Goal: Answer question/provide support: Share knowledge or assist other users

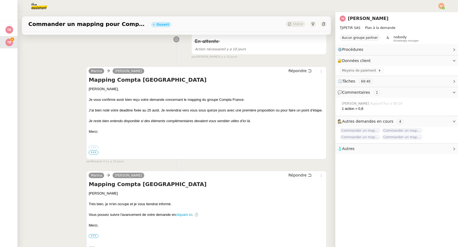
scroll to position [464, 0]
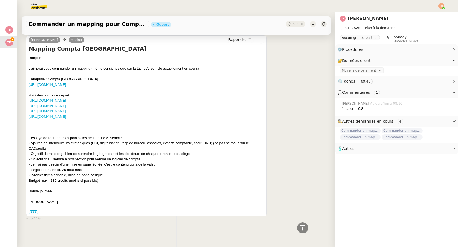
click at [66, 116] on link "[URL][DOMAIN_NAME]" at bounding box center [47, 116] width 37 height 4
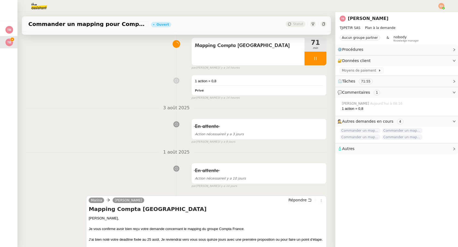
scroll to position [0, 0]
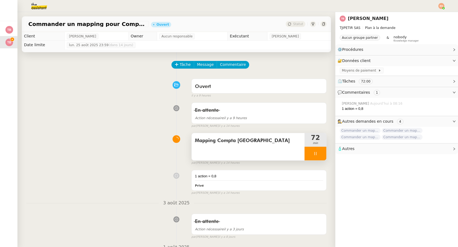
click at [319, 150] on div at bounding box center [316, 153] width 22 height 14
click at [323, 148] on button at bounding box center [321, 153] width 11 height 14
click at [230, 68] on nz-button-group "Tâche Message Commentaire" at bounding box center [211, 65] width 78 height 8
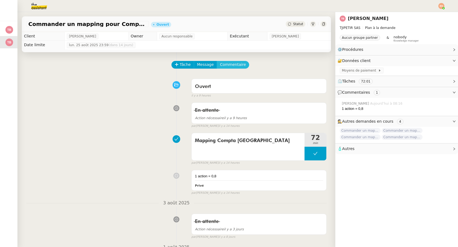
click at [230, 67] on span "Commentaire" at bounding box center [233, 64] width 26 height 6
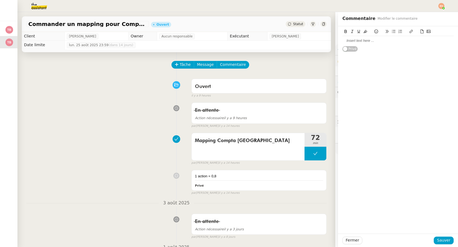
click at [360, 38] on div at bounding box center [398, 40] width 111 height 5
click at [439, 239] on span "Sauver" at bounding box center [443, 240] width 13 height 6
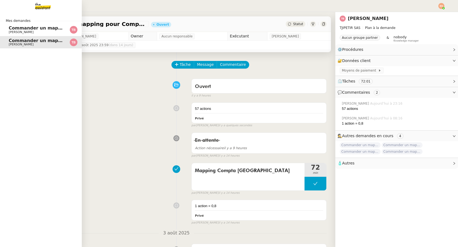
click at [29, 29] on span "Commander un mapping pour ACF" at bounding box center [51, 27] width 84 height 5
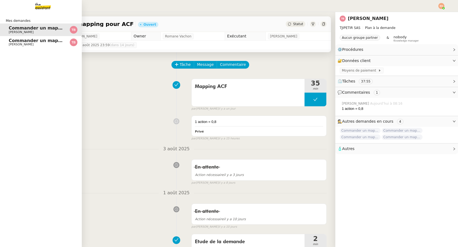
click at [16, 37] on link "Commander un mapping pour Compta France [PERSON_NAME]" at bounding box center [41, 42] width 82 height 13
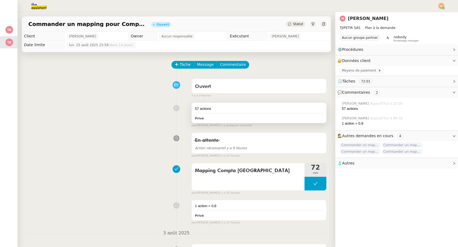
click at [259, 122] on div "57 actions Privé" at bounding box center [259, 113] width 135 height 20
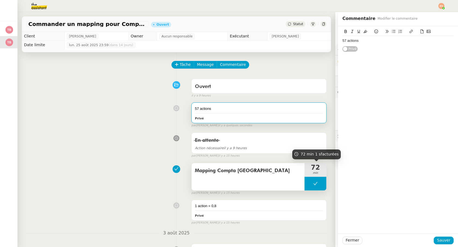
click at [314, 184] on icon at bounding box center [315, 183] width 4 height 4
click at [316, 183] on button at bounding box center [321, 183] width 11 height 14
click at [371, 42] on div "57 actions" at bounding box center [398, 40] width 111 height 5
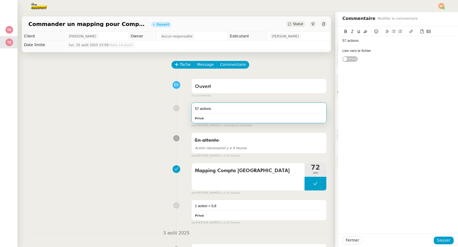
click at [353, 49] on div "Lien vers le fichier" at bounding box center [398, 50] width 111 height 5
click at [413, 31] on icon at bounding box center [411, 31] width 3 height 3
paste input "[URL][DOMAIN_NAME]"
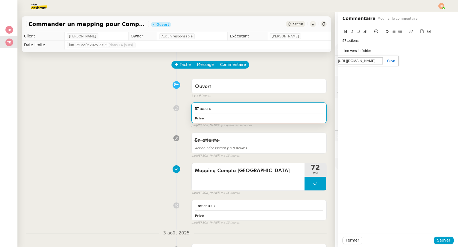
scroll to position [0, 165]
type input "[URL][DOMAIN_NAME]"
click at [394, 63] on div "[URL][DOMAIN_NAME]" at bounding box center [357, 61] width 84 height 11
click at [393, 61] on link at bounding box center [389, 61] width 13 height 4
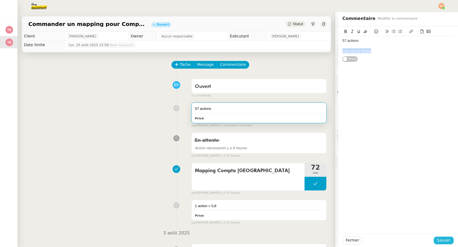
click at [442, 241] on span "Sauver" at bounding box center [443, 240] width 13 height 6
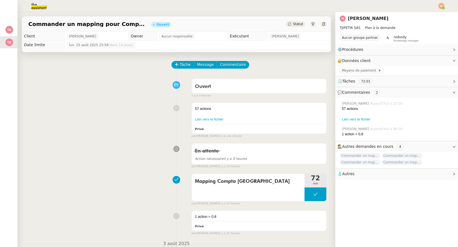
click at [40, 7] on img at bounding box center [35, 6] width 42 height 12
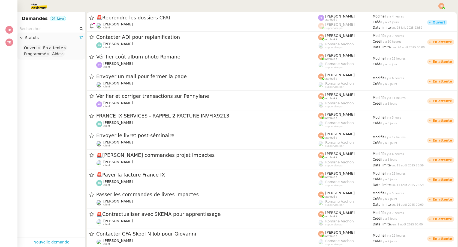
click at [42, 29] on input "text" at bounding box center [48, 29] width 59 height 6
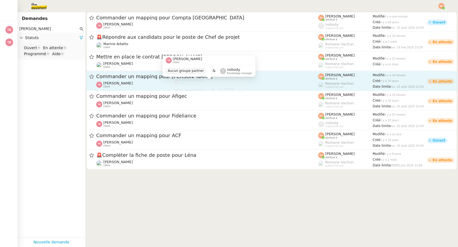
type input "[PERSON_NAME]"
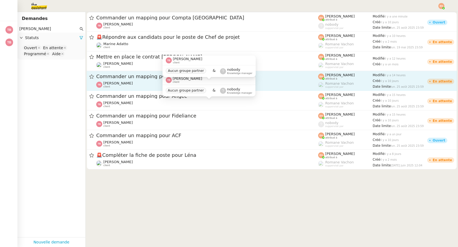
click at [148, 84] on div "[PERSON_NAME] client" at bounding box center [207, 84] width 222 height 7
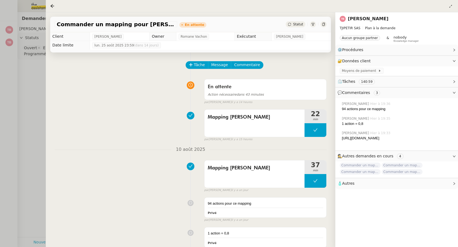
scroll to position [12, 0]
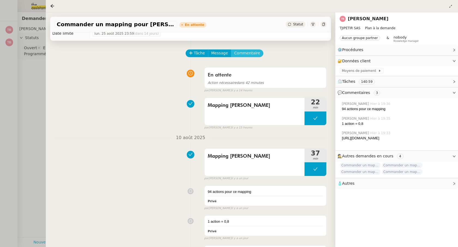
click at [250, 53] on span "Commentaire" at bounding box center [247, 53] width 26 height 6
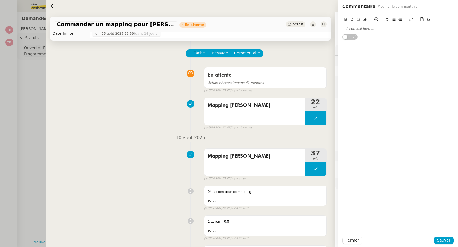
click at [176, 122] on div "Mapping [PERSON_NAME] 22 min false par [PERSON_NAME] il y a 15 heures" at bounding box center [191, 112] width 272 height 35
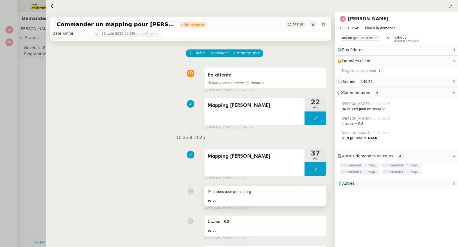
click at [252, 195] on div "94 actions pour ce mapping Privé" at bounding box center [266, 195] width 122 height 20
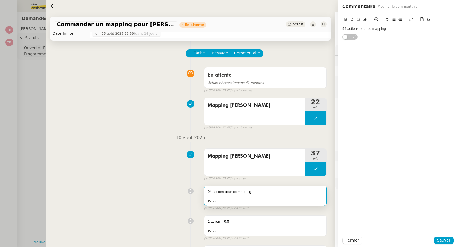
click at [392, 30] on div "94 actions pour ce mapping" at bounding box center [398, 28] width 111 height 5
click at [377, 37] on div "LIEN VERS LE FICHIER" at bounding box center [398, 38] width 111 height 5
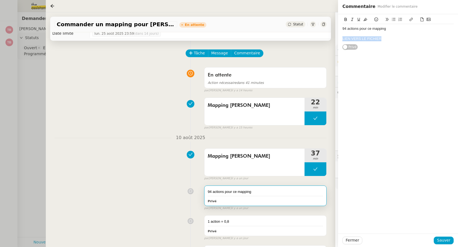
click at [412, 22] on button at bounding box center [411, 19] width 7 height 6
paste input "[URL][DOMAIN_NAME]"
type input "[URL][DOMAIN_NAME]"
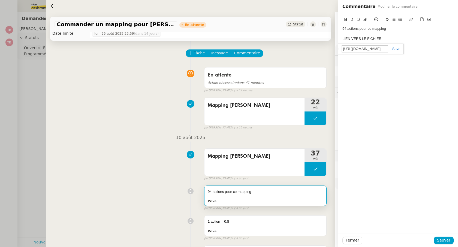
click at [395, 50] on link at bounding box center [394, 49] width 13 height 4
click at [441, 240] on span "Sauver" at bounding box center [443, 240] width 13 height 6
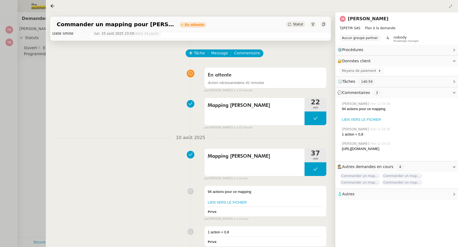
click at [11, 78] on div at bounding box center [229, 123] width 458 height 247
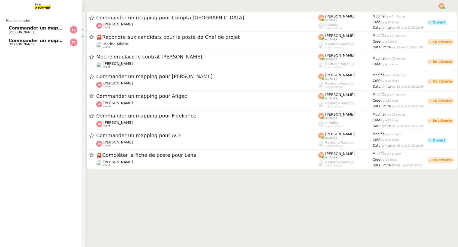
click at [27, 37] on link "Commander un mapping pour Compta France [PERSON_NAME]" at bounding box center [41, 42] width 82 height 13
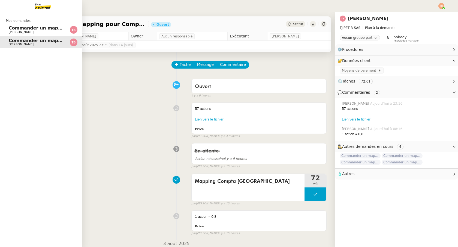
click at [25, 31] on span "[PERSON_NAME]" at bounding box center [21, 32] width 25 height 4
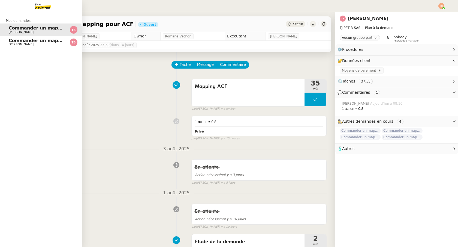
click at [29, 37] on link "Commander un mapping pour Compta France [PERSON_NAME]" at bounding box center [41, 42] width 82 height 13
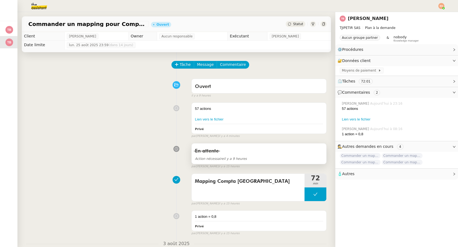
click at [203, 152] on span "En attente" at bounding box center [207, 150] width 24 height 5
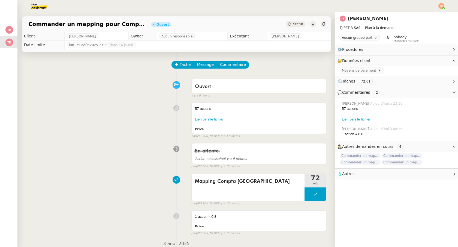
click at [297, 26] on span "Statut" at bounding box center [298, 24] width 10 height 4
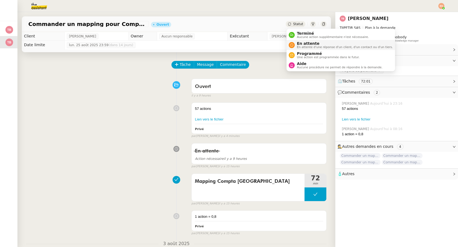
click at [303, 44] on span "En attente" at bounding box center [345, 43] width 96 height 4
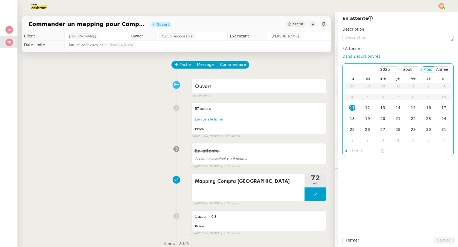
click at [365, 106] on div "12" at bounding box center [368, 107] width 6 height 6
click at [444, 239] on span "Sauver" at bounding box center [443, 240] width 13 height 6
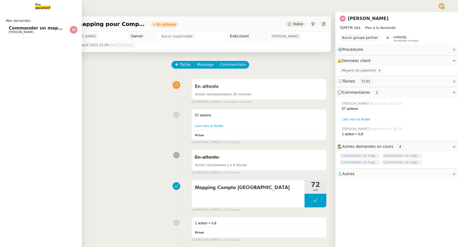
click at [16, 32] on span "[PERSON_NAME]" at bounding box center [21, 32] width 25 height 4
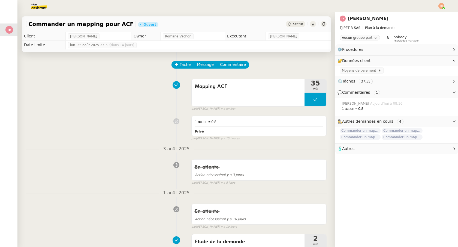
click at [135, 102] on div "Mapping ACF 35 min false par [PERSON_NAME] il y a un jour" at bounding box center [176, 93] width 301 height 35
click at [33, 7] on img at bounding box center [35, 6] width 42 height 12
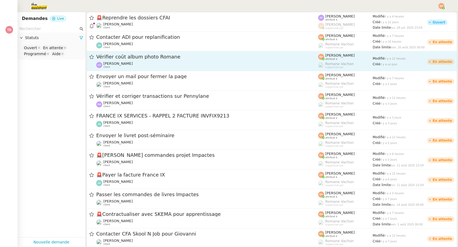
click at [123, 56] on span "Vérifier coût album photo Romane" at bounding box center [207, 56] width 222 height 5
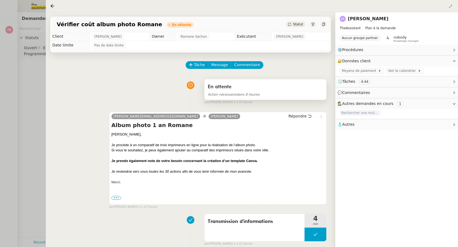
click at [249, 88] on div "En attente" at bounding box center [265, 86] width 115 height 9
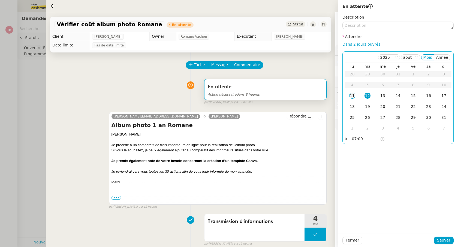
click at [353, 97] on div "11" at bounding box center [352, 95] width 6 height 6
click at [441, 241] on span "Sauver" at bounding box center [443, 240] width 13 height 6
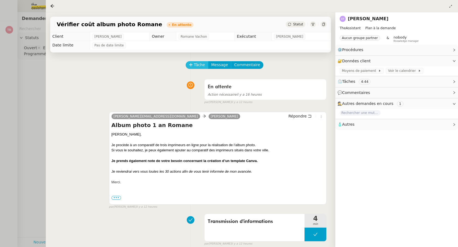
click at [198, 66] on span "Tâche" at bounding box center [199, 65] width 11 height 6
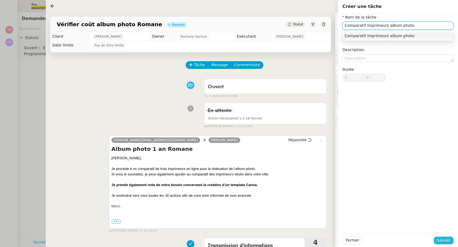
type input "Comparatif imprimeurs album photo"
click at [438, 240] on button "Sauver" at bounding box center [444, 240] width 20 height 8
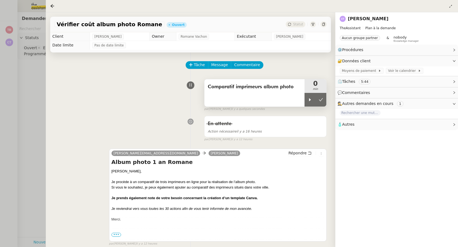
click at [275, 96] on div "Comparatif imprimeurs album photo" at bounding box center [255, 92] width 100 height 27
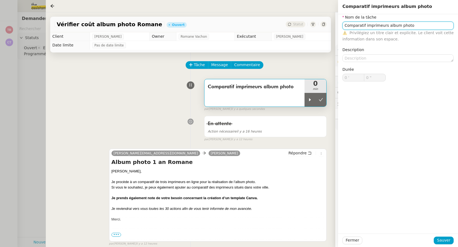
click at [386, 25] on input "Comparatif imprimeurs album photo" at bounding box center [398, 26] width 111 height 8
type input "Comparatif imprimeurs en ligne album photo"
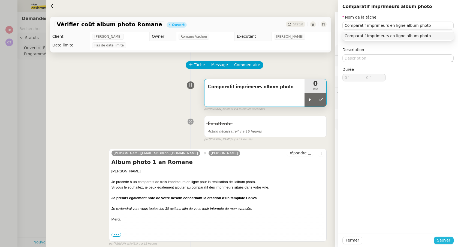
click at [441, 239] on span "Sauver" at bounding box center [443, 240] width 13 height 6
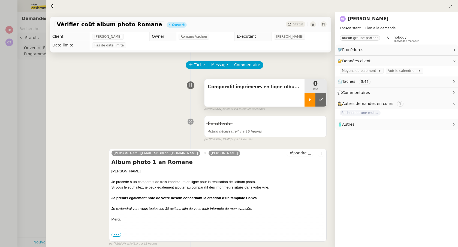
click at [308, 98] on icon at bounding box center [310, 99] width 4 height 4
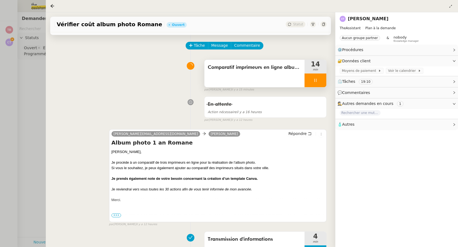
scroll to position [20, 0]
click at [252, 43] on span "Commentaire" at bounding box center [247, 45] width 26 height 6
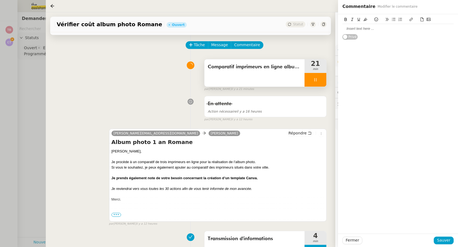
click at [358, 27] on div at bounding box center [398, 28] width 111 height 5
click at [363, 27] on div "Lien comparateur" at bounding box center [398, 28] width 111 height 5
click at [408, 23] on div at bounding box center [398, 20] width 111 height 8
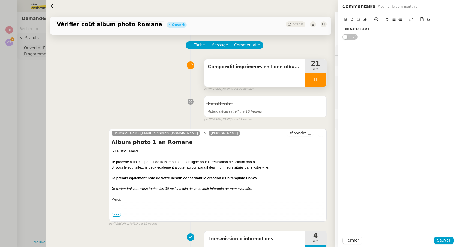
click at [385, 31] on div "Lien comparateur" at bounding box center [398, 28] width 111 height 5
click at [410, 19] on icon at bounding box center [411, 19] width 4 height 4
paste input "[URL][DOMAIN_NAME]"
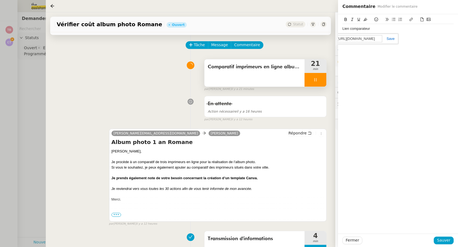
scroll to position [0, 134]
type input "[URL][DOMAIN_NAME]"
click at [390, 38] on link at bounding box center [388, 39] width 13 height 4
click at [441, 240] on span "Sauver" at bounding box center [443, 240] width 13 height 6
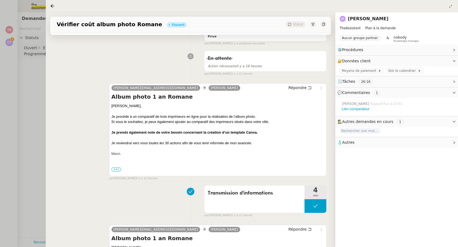
scroll to position [96, 0]
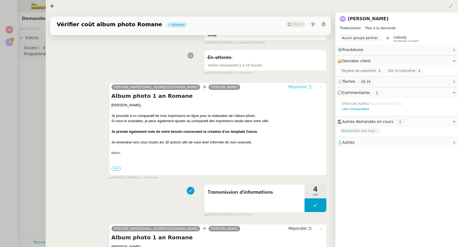
click at [302, 86] on span "Répondre" at bounding box center [298, 86] width 18 height 5
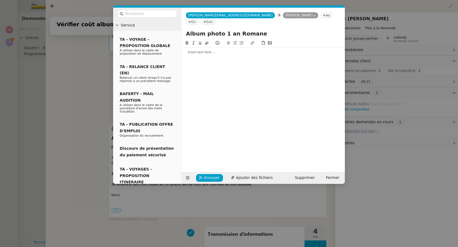
click at [226, 55] on div at bounding box center [263, 101] width 159 height 123
click at [222, 50] on div at bounding box center [263, 52] width 159 height 5
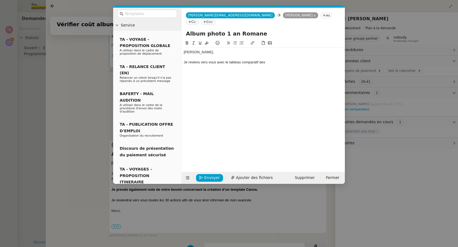
click at [84, 85] on nz-modal-container "Service TA - VOYAGE - PROPOSITION GLOBALE A utiliser dans le cadre de propositi…" at bounding box center [229, 123] width 458 height 247
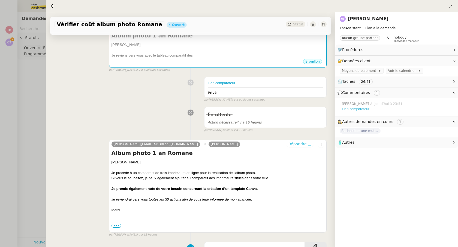
scroll to position [372, 0]
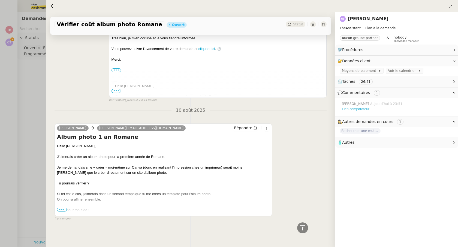
click at [60, 208] on span "•••" at bounding box center [62, 209] width 10 height 4
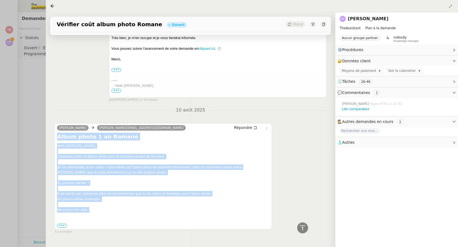
drag, startPoint x: 97, startPoint y: 212, endPoint x: 56, endPoint y: 138, distance: 84.5
click at [56, 138] on div "[PERSON_NAME] [PERSON_NAME][EMAIL_ADDRESS][DOMAIN_NAME] Répondre Album photo 1 …" at bounding box center [164, 176] width 218 height 106
copy div "Album photo 1 an Romane Hello [PERSON_NAME], J’aimerais créer un album photo po…"
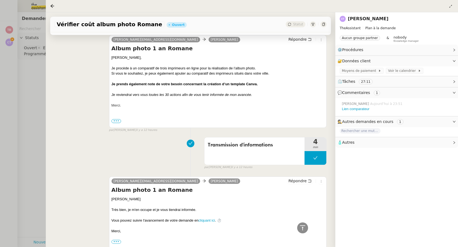
scroll to position [187, 0]
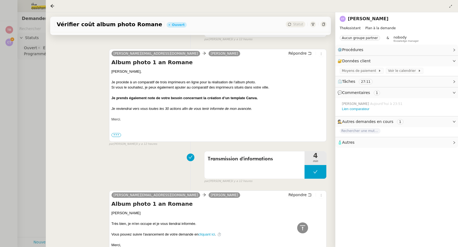
click at [112, 63] on h4 "Album photo 1 an Romane" at bounding box center [218, 62] width 213 height 8
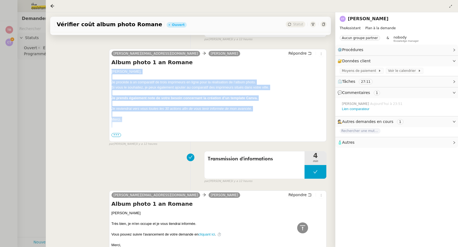
drag, startPoint x: 112, startPoint y: 71, endPoint x: 154, endPoint y: 124, distance: 68.1
click at [154, 125] on div "[PERSON_NAME], Je procède à un comparatif de trois imprimeurs en ligne pour la …" at bounding box center [218, 151] width 213 height 165
copy div "[PERSON_NAME], Je procède à un comparatif de trois imprimeurs en ligne pour la …"
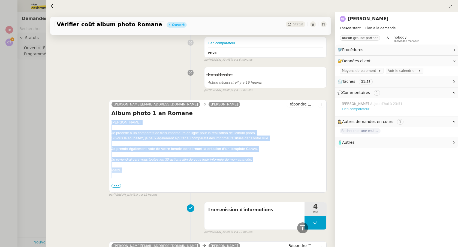
scroll to position [0, 0]
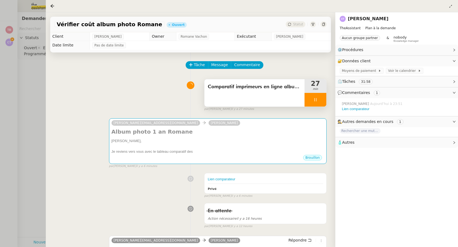
click at [313, 96] on div at bounding box center [316, 100] width 22 height 14
click at [320, 99] on icon at bounding box center [321, 99] width 4 height 4
click at [321, 102] on button at bounding box center [316, 100] width 22 height 14
click at [313, 101] on div at bounding box center [310, 100] width 11 height 14
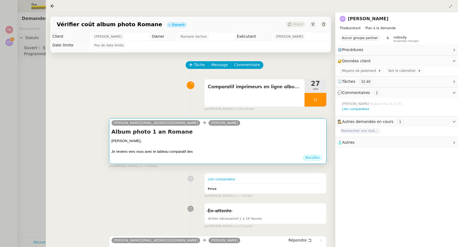
click at [181, 137] on div "Album photo 1 an Romane [PERSON_NAME], Je reviens vers vous avec le tableau com…" at bounding box center [218, 141] width 213 height 26
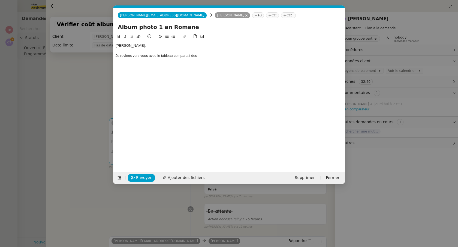
scroll to position [0, 11]
click at [183, 57] on div "Je reviens vers vous avec le tableau comparatif des" at bounding box center [229, 55] width 227 height 5
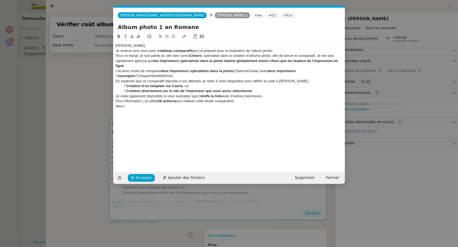
click at [170, 46] on div "[PERSON_NAME]," at bounding box center [229, 45] width 227 height 5
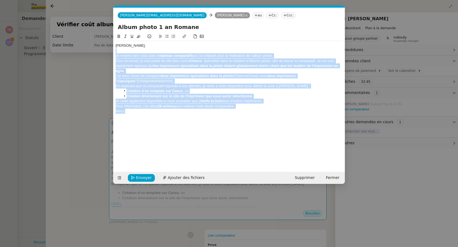
drag, startPoint x: 161, startPoint y: 51, endPoint x: 178, endPoint y: 112, distance: 63.1
click at [178, 112] on div "[PERSON_NAME], Je reviens vers vous avec le tableau comparatif que j’ai préparé…" at bounding box center [229, 81] width 227 height 80
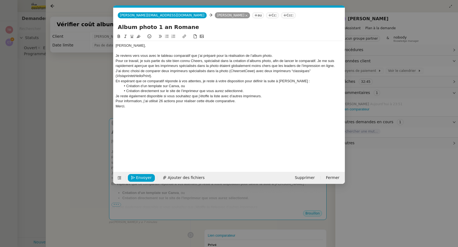
click at [175, 65] on div "Pour ce travail, je suis partie du site bien connu Cheers, spécialisé dans la c…" at bounding box center [229, 63] width 227 height 10
click at [278, 56] on div "Je reviens vers vous avec le tableau comparatif que j’ai préparé pour la réalis…" at bounding box center [229, 55] width 227 height 5
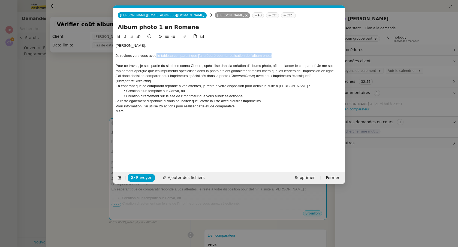
drag, startPoint x: 157, startPoint y: 55, endPoint x: 271, endPoint y: 58, distance: 114.3
click at [271, 58] on div "Je reviens vers vous avec le tableau comparatif que j’ai préparé pour la réalis…" at bounding box center [229, 55] width 227 height 5
click at [185, 36] on icon at bounding box center [184, 36] width 4 height 4
paste input "[PERSON_NAME], Je reviens vers vous avec le tableau comparatif que j’ai préparé…"
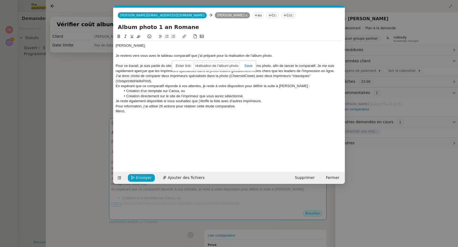
click at [260, 45] on div "[PERSON_NAME]," at bounding box center [229, 45] width 227 height 5
drag, startPoint x: 156, startPoint y: 56, endPoint x: 191, endPoint y: 57, distance: 35.2
click at [191, 57] on div "Je reviens vers vous avec le tableau comparatif que j’ai préparé pour la réalis…" at bounding box center [229, 55] width 227 height 5
click at [185, 37] on icon at bounding box center [184, 36] width 4 height 4
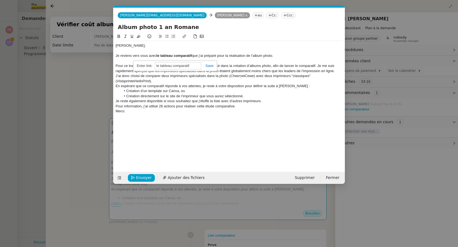
paste input "[URL][DOMAIN_NAME]"
type input "[URL][DOMAIN_NAME]"
click at [209, 67] on link at bounding box center [207, 66] width 13 height 4
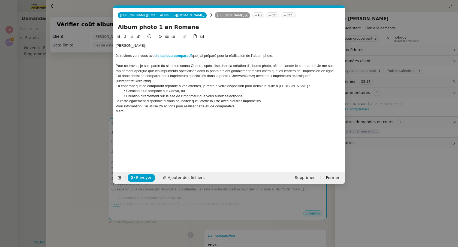
click at [217, 61] on div at bounding box center [229, 60] width 227 height 5
click at [176, 66] on div "Pour ce travail, je suis partie du site bien connu Cheers, spécialisé dans la c…" at bounding box center [229, 68] width 227 height 10
click at [172, 66] on div "Pour ce travail, je suis partie du site connu [PERSON_NAME], spécialisé dans la…" at bounding box center [229, 68] width 227 height 10
click at [173, 66] on div "Pour ce travail, je suis partie du site connu [PERSON_NAME], spécialisé dans la…" at bounding box center [229, 68] width 227 height 10
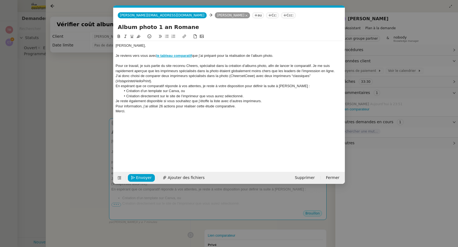
click at [180, 68] on div "Pour ce travail, je suis partie du site reconnu Cheers, spécialisé dans la créa…" at bounding box center [229, 68] width 227 height 10
click at [184, 67] on div "Pour ce travail, je suis partie du site Cheers, spécialisé dans la création d’a…" at bounding box center [229, 68] width 227 height 10
click at [299, 67] on div "Pour ce travail, je suis partie du site Cheerz, spécialisé dans la création d’a…" at bounding box center [229, 68] width 227 height 10
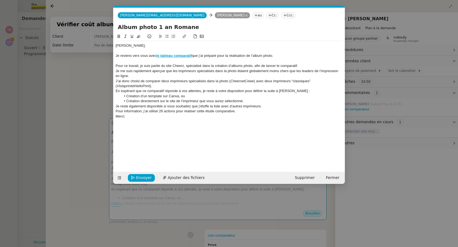
click at [152, 76] on div "Je me suis rapidement aperçue que les imprimeurs spécialisés dans la photo étai…" at bounding box center [229, 73] width 227 height 10
click at [118, 80] on div "J’ai donc choisi de comparer deux imprimeurs spécialisés dans la photo ( [PERSO…" at bounding box center [229, 84] width 227 height 10
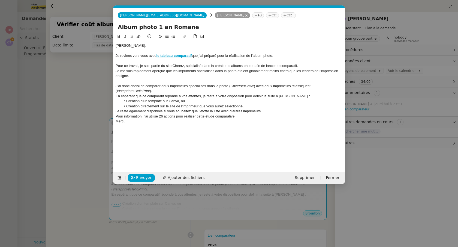
click at [141, 89] on div "J’ai donc choisi de comparer deux imprimeurs spécialisés dans la photo ( [PERSO…" at bounding box center [229, 88] width 227 height 10
click at [241, 86] on em "Cheers" at bounding box center [235, 86] width 11 height 4
click at [240, 90] on div "J’ai donc choisi de comparer deux imprimeurs spécialisés dans la photo ( [PERSO…" at bounding box center [229, 88] width 227 height 10
click at [131, 89] on em "Vistaprint" at bounding box center [124, 91] width 15 height 4
click at [236, 93] on div "J’ai donc choisi de comparer deux imprimeurs spécialisés dans la photo ( [PERSO…" at bounding box center [229, 88] width 227 height 10
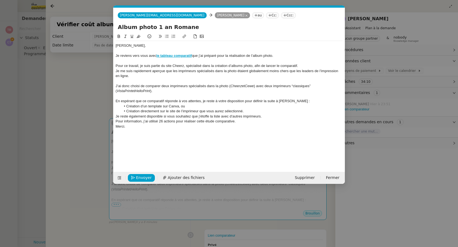
click at [162, 101] on div "En espérant que ce comparatif réponde à vos attentes, je reste à votre disposit…" at bounding box center [229, 100] width 227 height 5
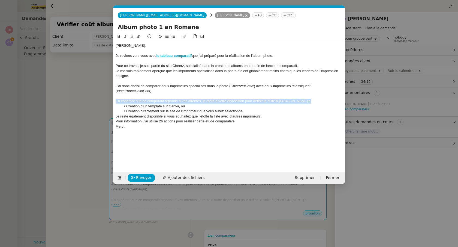
click at [162, 101] on div "En espérant que ce comparatif réponde à vos attentes, je reste à votre disposit…" at bounding box center [229, 100] width 227 height 5
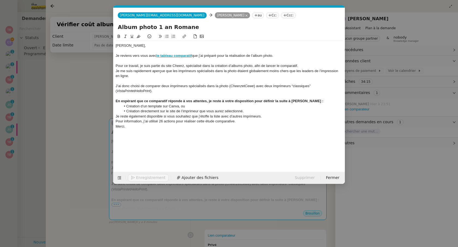
click at [152, 113] on li "Création directement sur le site de l’imprimeur que vous aurez sélectionné." at bounding box center [232, 111] width 222 height 5
click at [187, 107] on li "Création d’un template sur Canva, ou" at bounding box center [232, 106] width 222 height 5
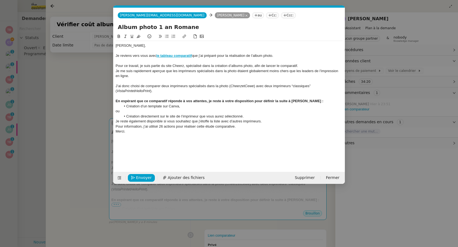
click at [255, 115] on li "Création directement sur le site de l’imprimeur que vous aurez sélectionné." at bounding box center [232, 116] width 222 height 5
click at [216, 127] on div "Je reste également disponible si vous souhaitez que j’étoffe la liste avec d’au…" at bounding box center [229, 126] width 227 height 5
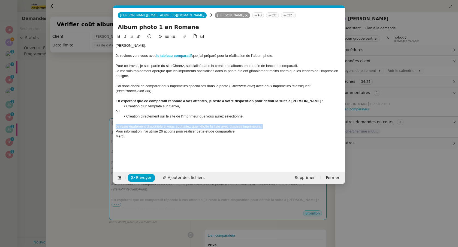
click at [216, 127] on div "Je reste également disponible si vous souhaitez que j’étoffe la liste avec d’au…" at bounding box center [229, 126] width 227 height 5
click at [269, 124] on div "Je reste également disponible si vous souhaitez que j’étoffe la liste avec d’au…" at bounding box center [229, 126] width 227 height 5
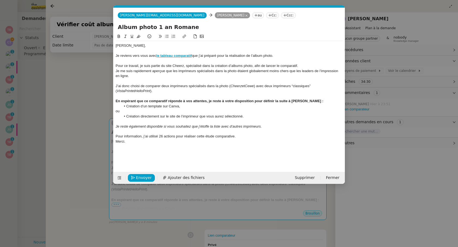
click at [205, 139] on div "Pour information, j’ai utilisé 26 actions pour réaliser cette étude comparative." at bounding box center [229, 136] width 227 height 5
click at [256, 138] on div "Pour information, j’ai utilisé 26 actions pour réaliser cette étude comparative." at bounding box center [229, 136] width 227 height 5
click at [149, 136] on strong "Pour information, j’ai utilisé 26 actions pour réaliser cette étude comparative." at bounding box center [181, 136] width 130 height 4
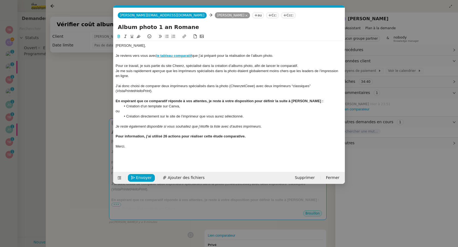
click at [170, 101] on strong "En espérant que ce comparatif réponde à vos attentes, je reste à votre disposit…" at bounding box center [220, 101] width 208 height 4
click at [164, 127] on em "Je reste également disponible si vous souhaitez que j’étoffe la liste avec d’au…" at bounding box center [189, 126] width 146 height 4
click at [300, 103] on div "En espérant que ce comparatif réponde à vos attentes, je reste à votre disposit…" at bounding box center [229, 100] width 227 height 5
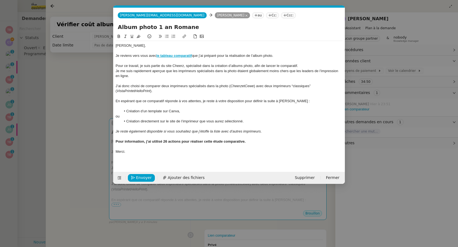
click at [156, 154] on div at bounding box center [229, 156] width 227 height 5
click at [237, 58] on div at bounding box center [229, 60] width 227 height 5
click at [237, 58] on div "Je reviens vers vous avec le tableau comparatif que j’ai préparé pour la réalis…" at bounding box center [229, 55] width 227 height 5
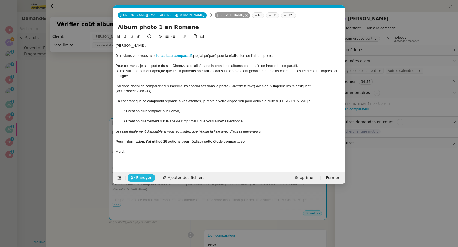
click at [142, 176] on span "Envoyer" at bounding box center [144, 177] width 16 height 6
drag, startPoint x: 142, startPoint y: 176, endPoint x: 167, endPoint y: 151, distance: 34.9
click at [167, 151] on form "[PERSON_NAME][EMAIL_ADDRESS][DOMAIN_NAME] [PERSON_NAME][EMAIL_ADDRESS][DOMAIN_N…" at bounding box center [229, 96] width 232 height 176
click at [81, 149] on nz-modal-container "Service TA - VOYAGE - PROPOSITION GLOBALE A utiliser dans le cadre de propositi…" at bounding box center [229, 123] width 458 height 247
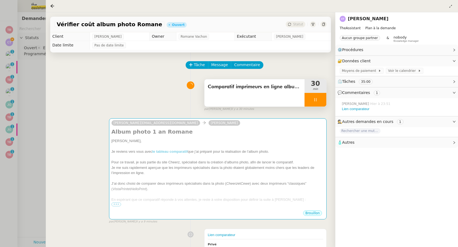
click at [321, 101] on div at bounding box center [316, 100] width 22 height 14
click at [322, 101] on icon at bounding box center [321, 99] width 4 height 4
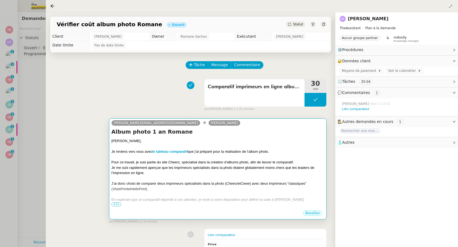
click at [158, 154] on div "Je reviens vers vous avec le tableau comparatif que j’ai préparé pour la réalis…" at bounding box center [218, 151] width 213 height 5
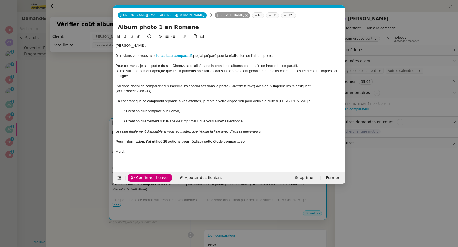
scroll to position [0, 11]
click at [167, 142] on strong "Pour information, j’ai utilisé 26 actions pour réaliser cette étude comparative." at bounding box center [181, 141] width 130 height 4
click at [99, 114] on nz-modal-container "Service TA - VOYAGE - PROPOSITION GLOBALE A utiliser dans le cadre de propositi…" at bounding box center [229, 123] width 458 height 247
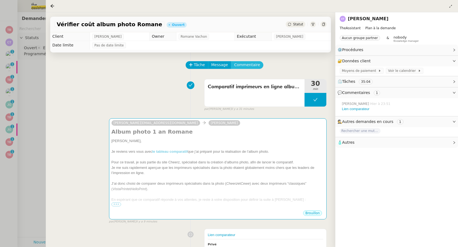
click at [252, 63] on span "Commentaire" at bounding box center [247, 65] width 26 height 6
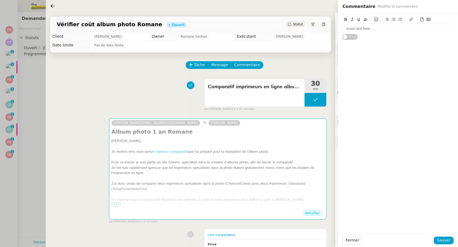
click at [361, 29] on div at bounding box center [398, 28] width 111 height 5
click at [440, 242] on span "Sauver" at bounding box center [443, 240] width 13 height 6
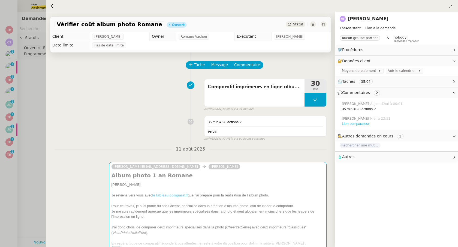
click at [297, 23] on span "Statut" at bounding box center [298, 24] width 10 height 4
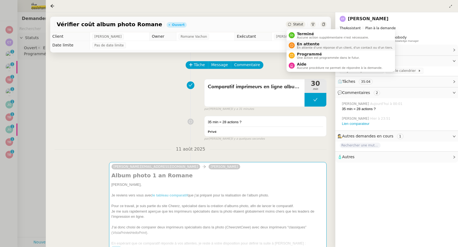
click at [307, 41] on li "En attente En attente d'une réponse d'un client, d'un contact ou d'un tiers." at bounding box center [341, 45] width 109 height 10
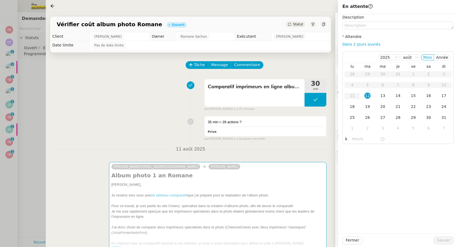
click at [296, 25] on span "Statut" at bounding box center [298, 24] width 10 height 4
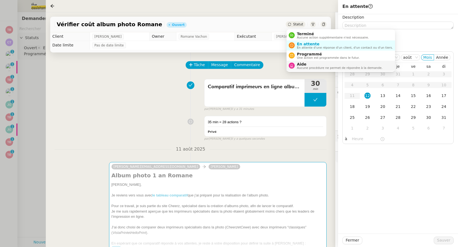
click at [315, 69] on span "Aucune procédure ne permet de répondre à la demande." at bounding box center [340, 67] width 86 height 3
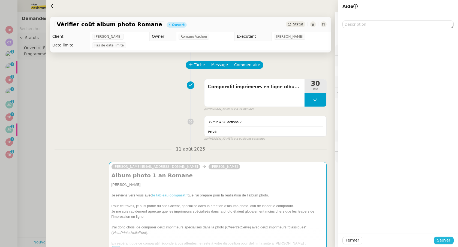
click at [438, 237] on span "Sauver" at bounding box center [443, 240] width 13 height 6
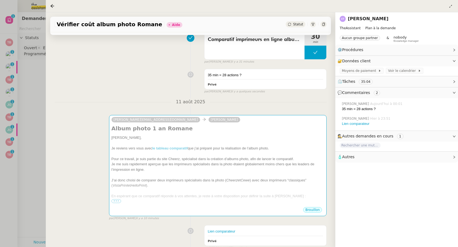
scroll to position [94, 0]
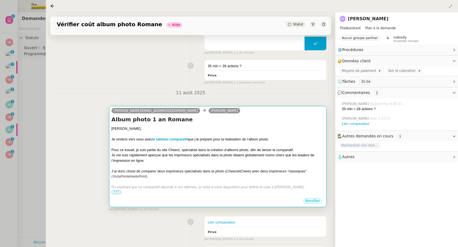
click at [236, 169] on em "Cheerz" at bounding box center [231, 171] width 11 height 4
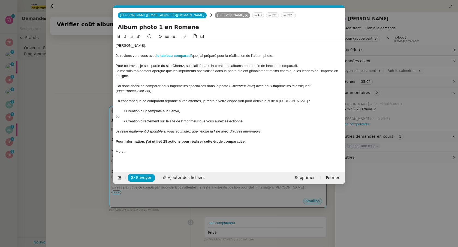
scroll to position [0, 11]
click at [160, 65] on div "Pour ce travail, je suis partie du site Cheerz, spécialisé dans la création d’a…" at bounding box center [229, 65] width 227 height 5
click at [70, 106] on nz-modal-container "Service TA - VOYAGE - PROPOSITION GLOBALE A utiliser dans le cadre de propositi…" at bounding box center [229, 123] width 458 height 247
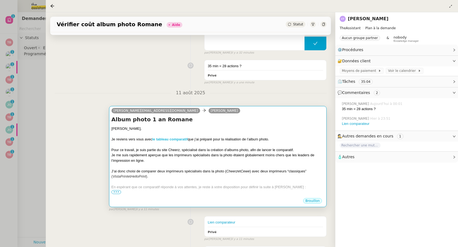
click at [161, 139] on strong "le tableau comparatif" at bounding box center [169, 139] width 35 height 4
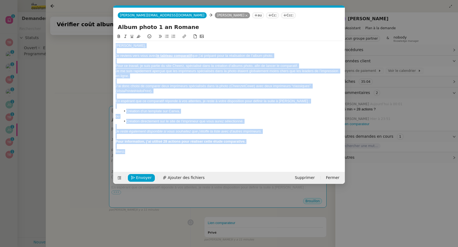
drag, startPoint x: 142, startPoint y: 152, endPoint x: 115, endPoint y: 46, distance: 109.8
click at [115, 46] on nz-spin "[PERSON_NAME], Je reviens vers vous avec le tableau comparatif que j’ai préparé…" at bounding box center [229, 99] width 232 height 132
copy div "[PERSON_NAME], Je reviens vers vous avec le tableau comparatif que j’ai préparé…"
click at [208, 55] on div "Je reviens vers vous avec le tableau comparatif que j’ai préparé pour la réalis…" at bounding box center [229, 55] width 227 height 5
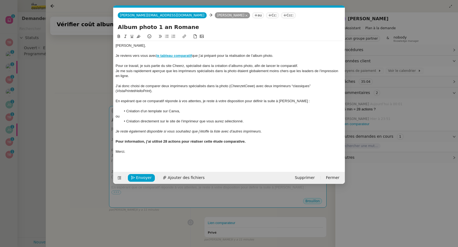
click at [160, 65] on div "Pour ce travail, je suis partie du site Cheerz, spécialisé dans la création d’a…" at bounding box center [229, 65] width 227 height 5
click at [139, 76] on div "Je me suis rapidement aperçue que les imprimeurs spécialisés dans la photo étai…" at bounding box center [229, 73] width 227 height 10
click at [165, 71] on div "Je me suis rapidement aperçue que les imprimeurs spécialisés dans la photo étai…" at bounding box center [229, 73] width 227 height 10
click at [94, 148] on nz-modal-container "Service TA - VOYAGE - PROPOSITION GLOBALE A utiliser dans le cadre de propositi…" at bounding box center [229, 123] width 458 height 247
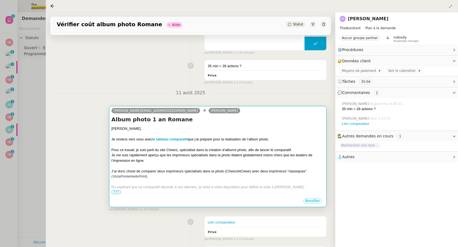
scroll to position [0, 0]
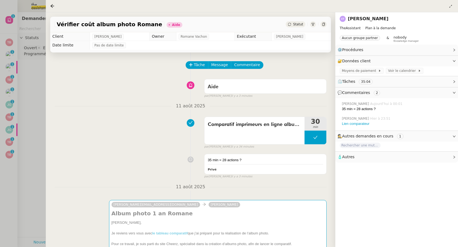
click at [32, 91] on div at bounding box center [229, 123] width 458 height 247
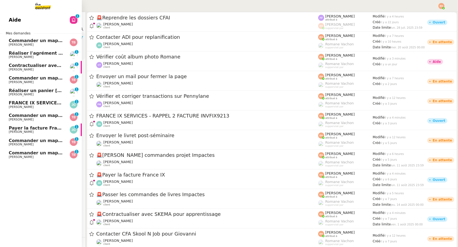
click at [39, 38] on link "Commander un mapping pour ACF [PERSON_NAME]" at bounding box center [41, 42] width 82 height 13
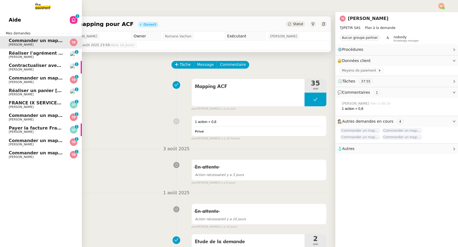
click at [38, 75] on link "Commander un mapping pour Compta France [PERSON_NAME] 0 1 2 3 4 5 6 7 8 9" at bounding box center [41, 79] width 82 height 13
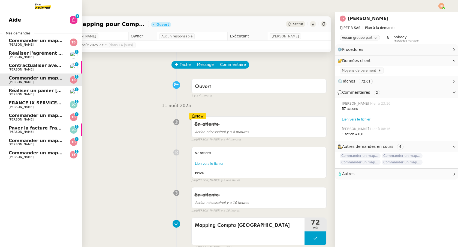
click at [26, 114] on span "Commander un mapping pour [PERSON_NAME]" at bounding box center [66, 115] width 115 height 5
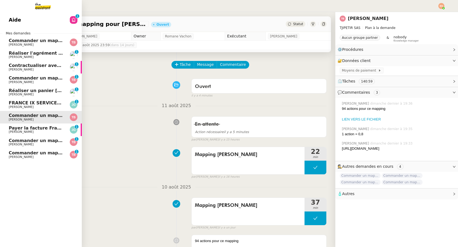
click at [54, 77] on span "Commander un mapping pour Compta [GEOGRAPHIC_DATA]" at bounding box center [82, 77] width 146 height 5
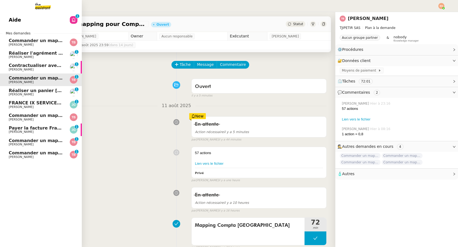
click at [45, 152] on span "Commander un mapping pour Fideliance" at bounding box center [59, 152] width 100 height 5
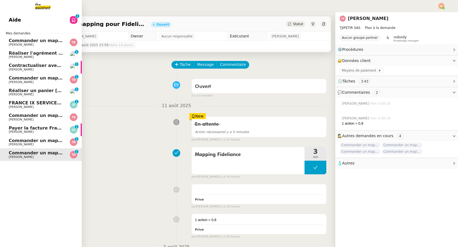
click at [49, 142] on span "Commander un mapping pour Afigec" at bounding box center [54, 140] width 90 height 5
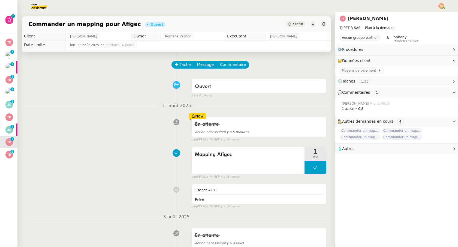
click at [441, 5] on img at bounding box center [442, 6] width 6 height 6
click at [425, 14] on span "Suivi" at bounding box center [422, 15] width 9 height 4
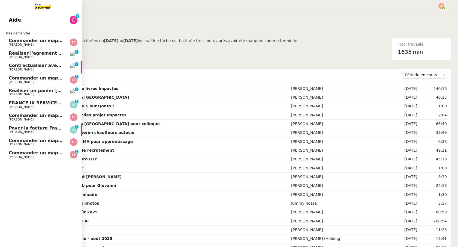
click at [18, 52] on span "Réaliser l'agrément CII pour Swebo" at bounding box center [52, 52] width 87 height 5
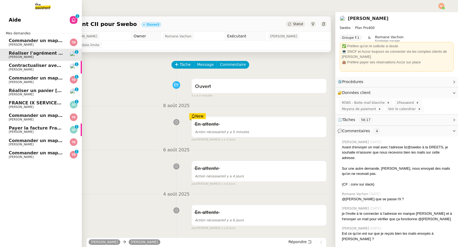
click at [26, 93] on span "[PERSON_NAME]" at bounding box center [21, 94] width 25 height 4
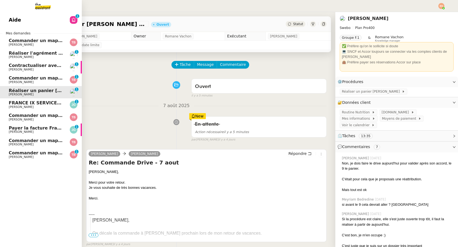
click at [48, 38] on span "Commander un mapping pour ACF" at bounding box center [51, 40] width 84 height 5
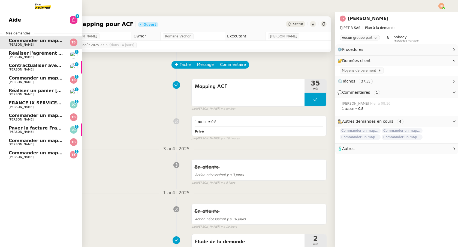
click at [63, 19] on link "Aide 0 1 2 3 4 5 6 7 8 9" at bounding box center [41, 20] width 82 height 13
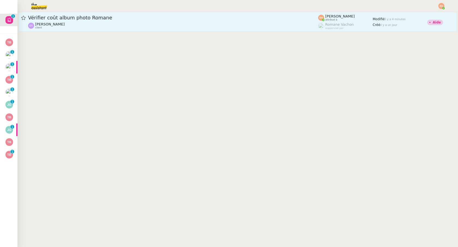
click at [143, 19] on span "Vérifier coût album photo Romane" at bounding box center [173, 17] width 290 height 5
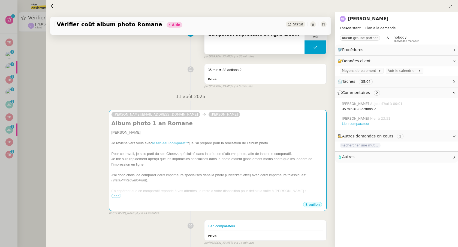
scroll to position [131, 0]
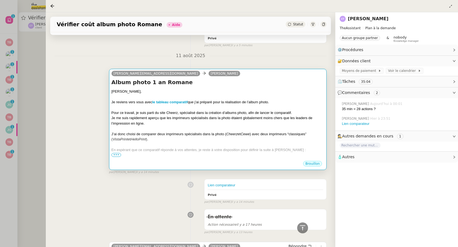
click at [117, 154] on span "•••" at bounding box center [117, 155] width 10 height 4
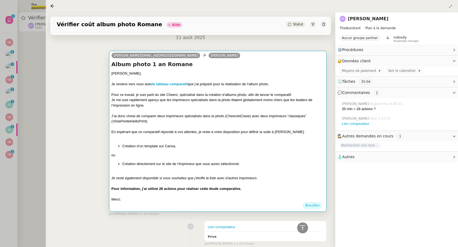
scroll to position [151, 0]
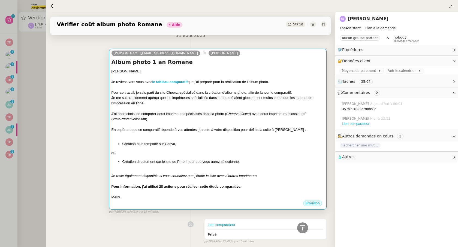
click at [148, 173] on div "Je reste également disponible si vous souhaitez que j’étoffe la liste avec d’au…" at bounding box center [218, 175] width 213 height 5
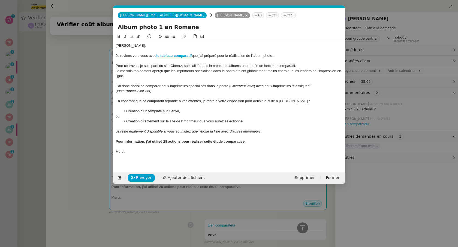
scroll to position [0, 11]
click at [262, 134] on div at bounding box center [229, 136] width 227 height 5
click at [262, 132] on div "Je reste également disponible si vous souhaitez que j’étoffe la liste avec d’au…" at bounding box center [229, 131] width 227 height 5
click at [271, 131] on em "Je reste également disponible si vous souhaitez que j’étoffe la liste avec d’au…" at bounding box center [212, 131] width 193 height 4
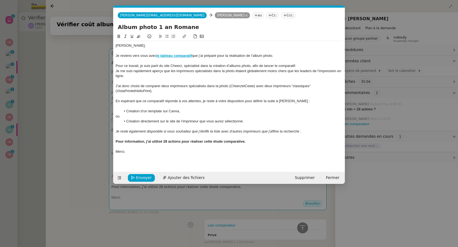
click at [300, 131] on em "Je reste également disponible si vous souhaitez que j’étoffe la liste avec d’au…" at bounding box center [209, 131] width 186 height 4
click at [249, 132] on em "Je reste également disponible si vous souhaitez que j’étoffe la liste avec d’au…" at bounding box center [209, 131] width 186 height 4
click at [0, 0] on lt-span "imprimeurs ," at bounding box center [0, 0] width 0 height 0
click at [306, 131] on em "Je reste également disponible si vous souhaitez que j’étoffe la liste avec d’au…" at bounding box center [212, 131] width 192 height 4
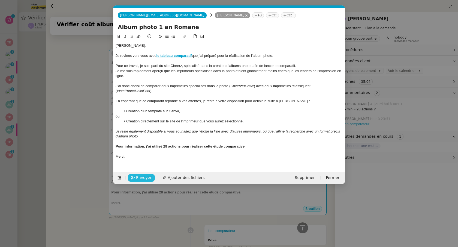
click at [133, 178] on icon "button" at bounding box center [133, 177] width 4 height 4
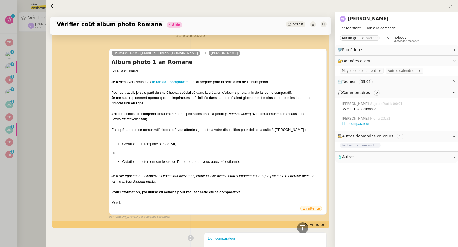
click at [319, 222] on span "Annuler" at bounding box center [317, 223] width 15 height 5
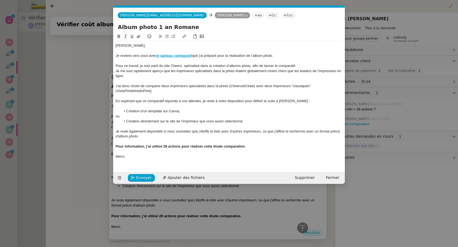
scroll to position [175, 0]
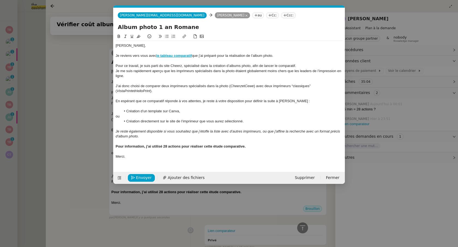
click at [100, 166] on nz-modal-container "Service TA - VOYAGE - PROPOSITION GLOBALE A utiliser dans le cadre de propositi…" at bounding box center [229, 123] width 458 height 247
